Goal: Task Accomplishment & Management: Use online tool/utility

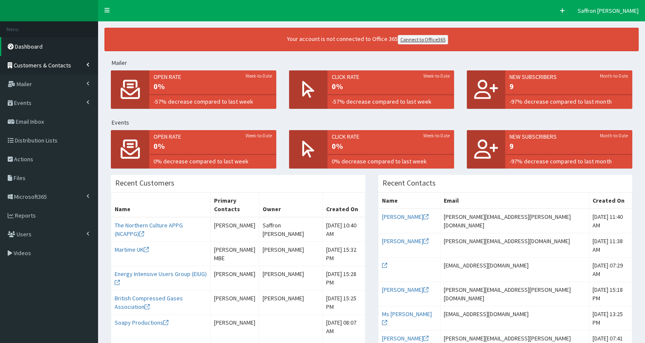
click at [64, 68] on span "Customers & Contacts" at bounding box center [43, 65] width 58 height 8
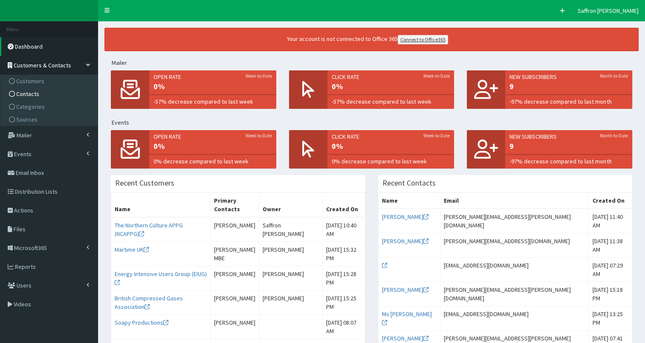
click at [31, 91] on span "Contacts" at bounding box center [27, 94] width 23 height 8
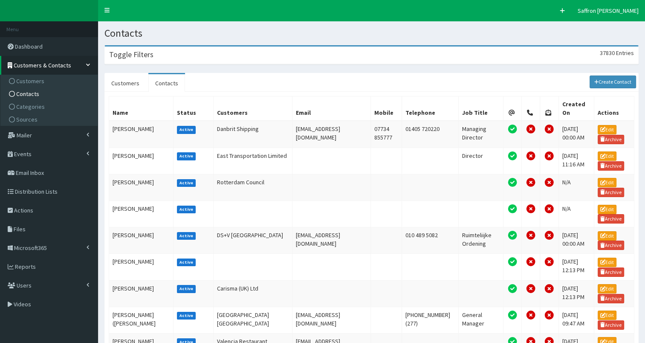
click at [217, 52] on div "Toggle Filters 37830 Entries" at bounding box center [371, 54] width 533 height 17
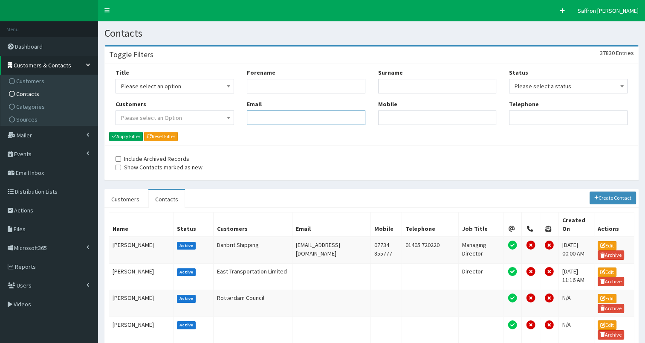
click at [262, 112] on input "Email" at bounding box center [306, 117] width 119 height 14
paste input "Angela.Wright@reckitt.com"
type input "Angela.Wright@reckitt.com"
click at [133, 135] on button "Apply Filter" at bounding box center [126, 136] width 34 height 9
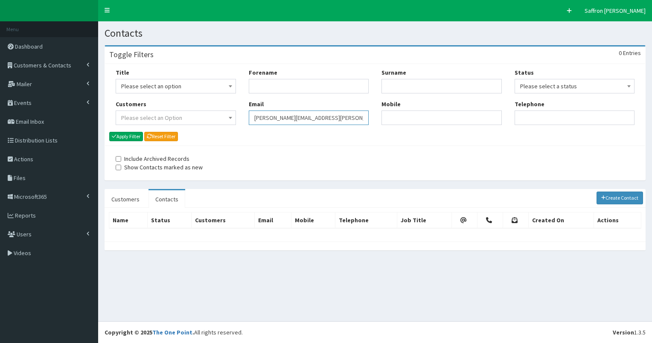
drag, startPoint x: 330, startPoint y: 117, endPoint x: 171, endPoint y: 120, distance: 159.5
click at [171, 120] on div "Title Please select an option Mr Mrs Ms Miss Dr MP QC MBE MEP CBE" at bounding box center [374, 99] width 531 height 63
paste input "[PERSON_NAME][EMAIL_ADDRESS][PERSON_NAME][DOMAIN_NAME]"
type input "[PERSON_NAME][EMAIL_ADDRESS][PERSON_NAME][DOMAIN_NAME]"
click at [132, 133] on button "Apply Filter" at bounding box center [126, 136] width 34 height 9
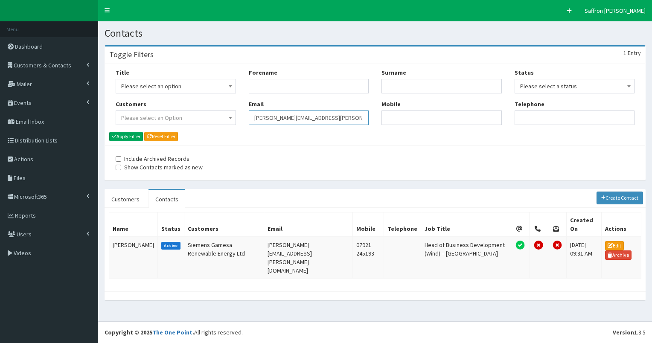
drag, startPoint x: 357, startPoint y: 120, endPoint x: 227, endPoint y: 126, distance: 130.2
click at [227, 126] on div "Title Please select an option Mr Mrs Ms Miss Dr MP QC MBE MEP CBE" at bounding box center [374, 99] width 531 height 63
paste input "zoe.anderson@siemens-energy.com"
type input "zoe.anderson@siemens-energy.com"
click at [130, 137] on button "Apply Filter" at bounding box center [126, 136] width 34 height 9
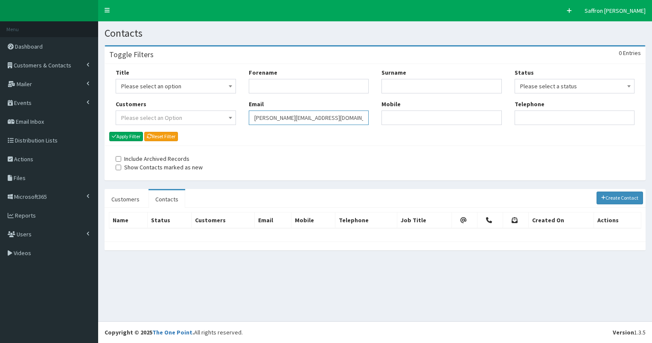
drag, startPoint x: 357, startPoint y: 118, endPoint x: 252, endPoint y: 104, distance: 105.8
click at [252, 104] on div "Email zoe.anderson@siemens-energy.com" at bounding box center [309, 112] width 120 height 25
paste input "sharon.rose-bloy@wcrlaw.co.uk"
type input "sharon.rose-bloy@wcrlaw.co.uk"
click at [133, 138] on button "Apply Filter" at bounding box center [126, 136] width 34 height 9
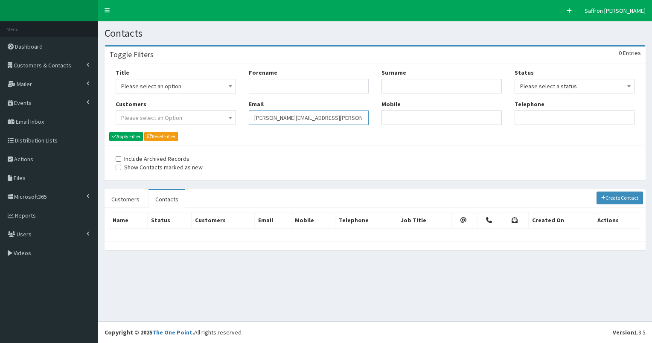
drag, startPoint x: 342, startPoint y: 119, endPoint x: 189, endPoint y: 112, distance: 152.4
click at [189, 112] on div "Title Please select an option Mr Mrs Ms Miss Dr MP QC MBE MEP CBE" at bounding box center [374, 99] width 531 height 63
click at [276, 92] on input "Forename" at bounding box center [309, 86] width 120 height 14
type input "h"
type input "sharon"
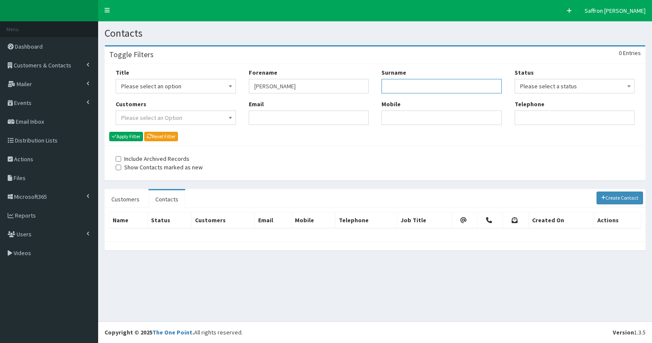
click at [406, 81] on input "Surname" at bounding box center [441, 86] width 120 height 14
type input "rose"
click at [109, 132] on button "Apply Filter" at bounding box center [126, 136] width 34 height 9
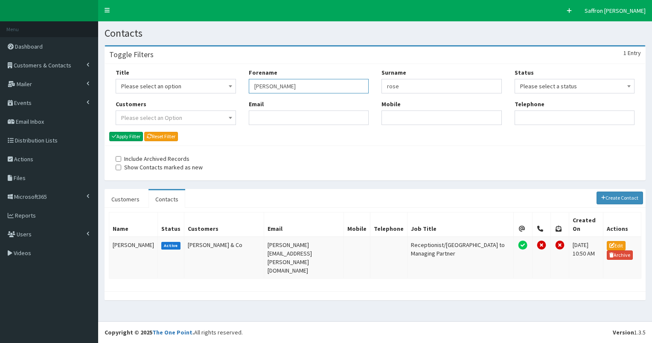
drag, startPoint x: 279, startPoint y: 85, endPoint x: 237, endPoint y: 93, distance: 43.3
click at [237, 93] on div "Title Please select an option Mr Mrs Ms Miss Dr MP QC MBE MEP CBE" at bounding box center [374, 99] width 531 height 63
drag, startPoint x: 385, startPoint y: 86, endPoint x: 377, endPoint y: 84, distance: 8.7
click at [377, 84] on div "Surname rose Mobile" at bounding box center [441, 99] width 133 height 63
paste input "sarah.stutt@wearehullcity.co.uk"
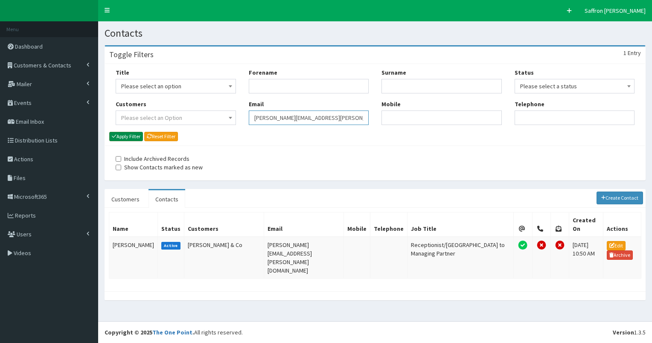
type input "sarah.stutt@wearehullcity.co.uk"
click at [129, 138] on button "Apply Filter" at bounding box center [126, 136] width 34 height 9
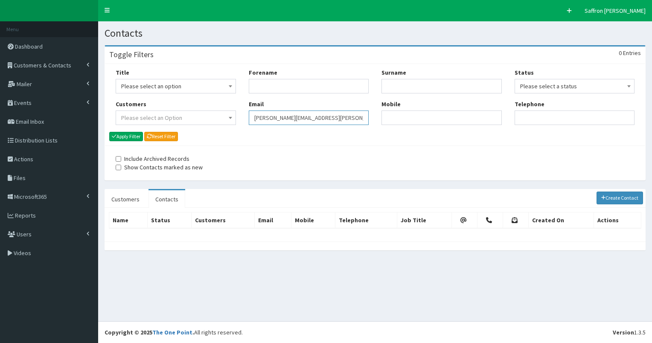
drag, startPoint x: 0, startPoint y: 0, endPoint x: 200, endPoint y: 127, distance: 236.7
click at [200, 127] on div "Title Please select an option Mr Mrs Ms Miss Dr MP QC MBE MEP CBE" at bounding box center [374, 99] width 531 height 63
paste input "[PERSON_NAME][EMAIL_ADDRESS][PERSON_NAME][DOMAIN_NAME]"
type input "[PERSON_NAME][EMAIL_ADDRESS][PERSON_NAME][DOMAIN_NAME]"
click at [130, 138] on button "Apply Filter" at bounding box center [126, 136] width 34 height 9
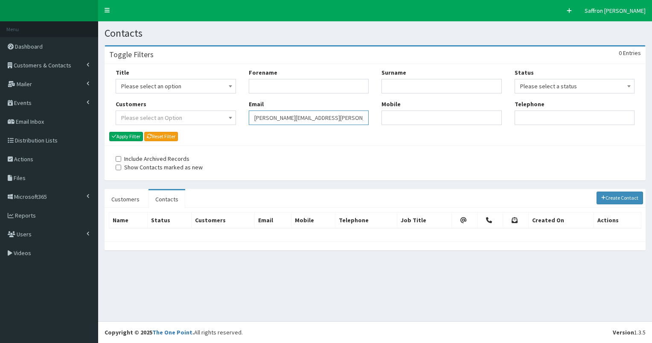
drag, startPoint x: 332, startPoint y: 119, endPoint x: 264, endPoint y: 114, distance: 68.8
click at [264, 114] on input "[PERSON_NAME][EMAIL_ADDRESS][PERSON_NAME][DOMAIN_NAME]" at bounding box center [309, 117] width 120 height 14
type input "A"
paste input "[PERSON_NAME][EMAIL_ADDRESS][PERSON_NAME][DOMAIN_NAME]"
type input "[PERSON_NAME][EMAIL_ADDRESS][PERSON_NAME][DOMAIN_NAME]"
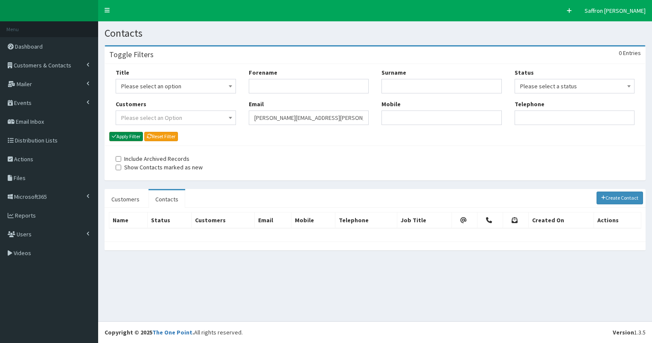
click at [129, 133] on button "Apply Filter" at bounding box center [126, 136] width 34 height 9
drag, startPoint x: 285, startPoint y: 113, endPoint x: 265, endPoint y: 116, distance: 20.7
click at [265, 116] on input "[PERSON_NAME][EMAIL_ADDRESS][PERSON_NAME][DOMAIN_NAME]" at bounding box center [309, 117] width 120 height 14
type input "s"
paste input "[EMAIL_ADDRESS][DOMAIN_NAME]"
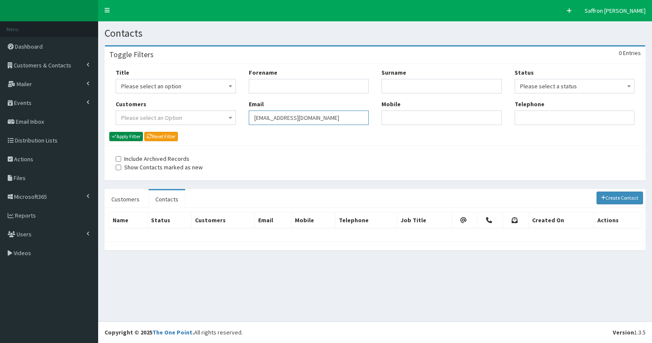
type input "[EMAIL_ADDRESS][DOMAIN_NAME]"
click at [133, 136] on button "Apply Filter" at bounding box center [126, 136] width 34 height 9
click at [216, 117] on div "Title Please select an option Mr Mrs Ms Miss Dr MP QC MBE MEP CBE" at bounding box center [374, 99] width 531 height 63
paste input "[PERSON_NAME][EMAIL_ADDRESS][PERSON_NAME][DOMAIN_NAME]"
type input "[PERSON_NAME][EMAIL_ADDRESS][PERSON_NAME][DOMAIN_NAME]"
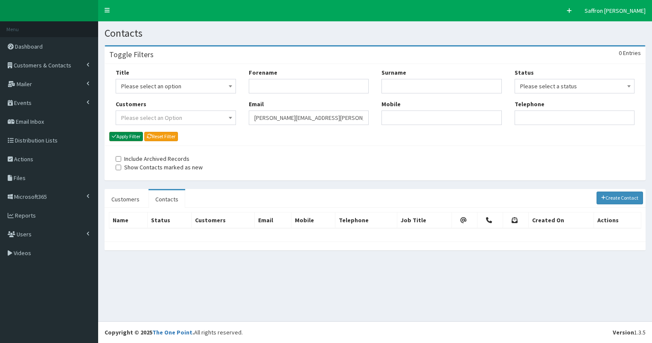
click at [138, 134] on button "Apply Filter" at bounding box center [126, 136] width 34 height 9
drag, startPoint x: 0, startPoint y: 0, endPoint x: 221, endPoint y: 113, distance: 248.5
click at [221, 113] on div "Title Please select an option Mr Mrs Ms Miss Dr MP QC MBE MEP CBE" at bounding box center [374, 99] width 531 height 63
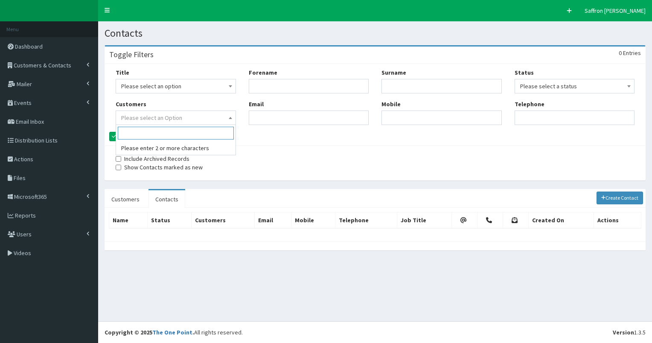
click at [221, 113] on span "Please select an Option" at bounding box center [175, 118] width 109 height 12
click at [273, 113] on input "Email" at bounding box center [309, 117] width 120 height 14
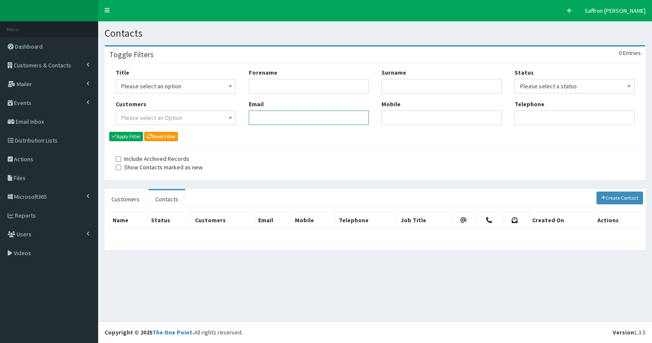
paste input "[PERSON_NAME][EMAIL_ADDRESS][PERSON_NAME][DOMAIN_NAME]"
type input "[PERSON_NAME][EMAIL_ADDRESS][PERSON_NAME][DOMAIN_NAME]"
click at [122, 143] on div "Title Please select an option Mr Mrs Ms Miss Dr MP QC MBE MEP CBE Cllr Professo…" at bounding box center [375, 104] width 540 height 81
click at [122, 141] on div "Title Please select an option Mr Mrs Ms Miss Dr MP QC MBE MEP CBE Cllr Professo…" at bounding box center [375, 104] width 540 height 81
click at [127, 140] on button "Apply Filter" at bounding box center [126, 136] width 34 height 9
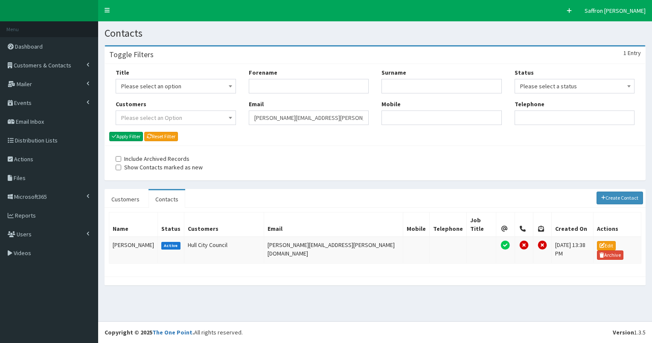
click at [210, 111] on div "Title Please select an option Mr Mrs Ms Miss Dr MP QC MBE MEP CBE" at bounding box center [374, 99] width 531 height 63
click at [270, 116] on input "Email" at bounding box center [309, 117] width 120 height 14
paste input "[PERSON_NAME][EMAIL_ADDRESS][PERSON_NAME][DOMAIN_NAME]"
type input "[PERSON_NAME][EMAIL_ADDRESS][PERSON_NAME][DOMAIN_NAME]"
click at [125, 133] on button "Apply Filter" at bounding box center [126, 136] width 34 height 9
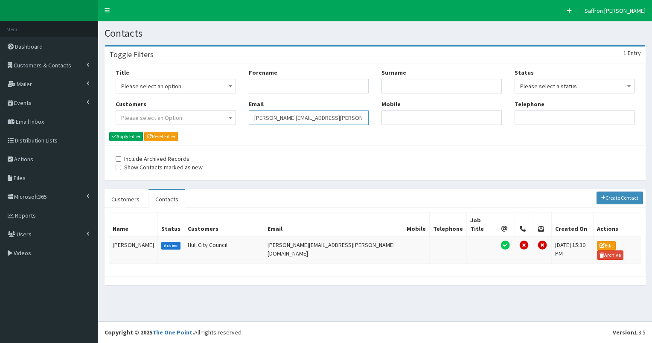
drag, startPoint x: 0, startPoint y: 0, endPoint x: 236, endPoint y: 98, distance: 255.2
click at [236, 98] on div "Title Please select an option Mr Mrs Ms Miss Dr MP QC MBE MEP CBE" at bounding box center [374, 99] width 531 height 63
paste input "[PERSON_NAME][EMAIL_ADDRESS][PERSON_NAME][DOMAIN_NAME]"
type input "[PERSON_NAME][EMAIL_ADDRESS][PERSON_NAME][DOMAIN_NAME]"
click at [127, 135] on button "Apply Filter" at bounding box center [126, 136] width 34 height 9
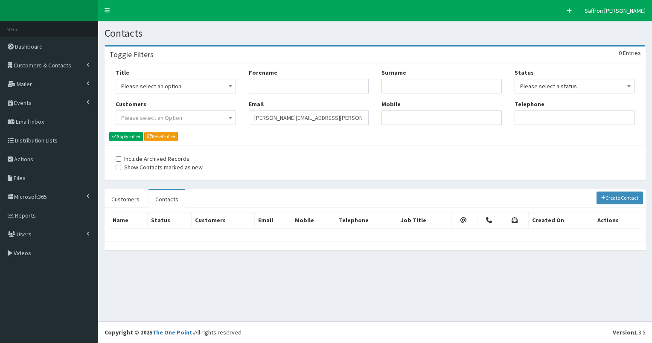
click at [207, 106] on div "Title Please select an option Mr Mrs Ms Miss Dr MP QC MBE MEP CBE" at bounding box center [374, 99] width 531 height 63
paste input "[PERSON_NAME][EMAIL_ADDRESS][PERSON_NAME][PERSON_NAME][DOMAIN_NAME]"
type input "[PERSON_NAME][EMAIL_ADDRESS][PERSON_NAME][PERSON_NAME][DOMAIN_NAME]"
click at [130, 136] on button "Apply Filter" at bounding box center [126, 136] width 34 height 9
click at [188, 108] on div "Title Please select an option Mr Mrs Ms Miss Dr MP QC MBE MEP CBE" at bounding box center [374, 99] width 531 height 63
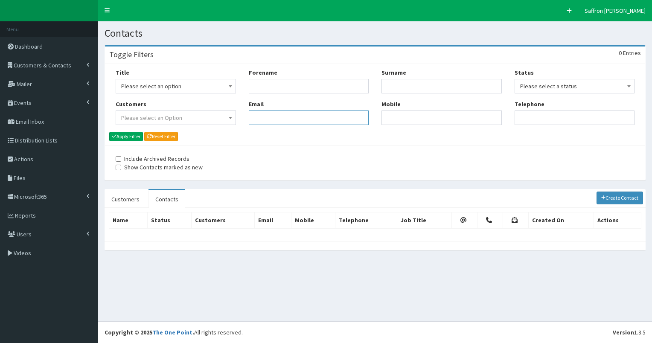
paste input "[PERSON_NAME][EMAIL_ADDRESS][PERSON_NAME][PERSON_NAME][DOMAIN_NAME]"
type input "[PERSON_NAME][EMAIL_ADDRESS][PERSON_NAME][PERSON_NAME][DOMAIN_NAME]"
click at [133, 138] on button "Apply Filter" at bounding box center [126, 136] width 34 height 9
drag, startPoint x: 0, startPoint y: 0, endPoint x: 213, endPoint y: 119, distance: 244.0
click at [213, 119] on div "Title Please select an option Mr Mrs Ms Miss Dr MP QC MBE MEP CBE" at bounding box center [374, 99] width 531 height 63
